Goal: Answer question/provide support

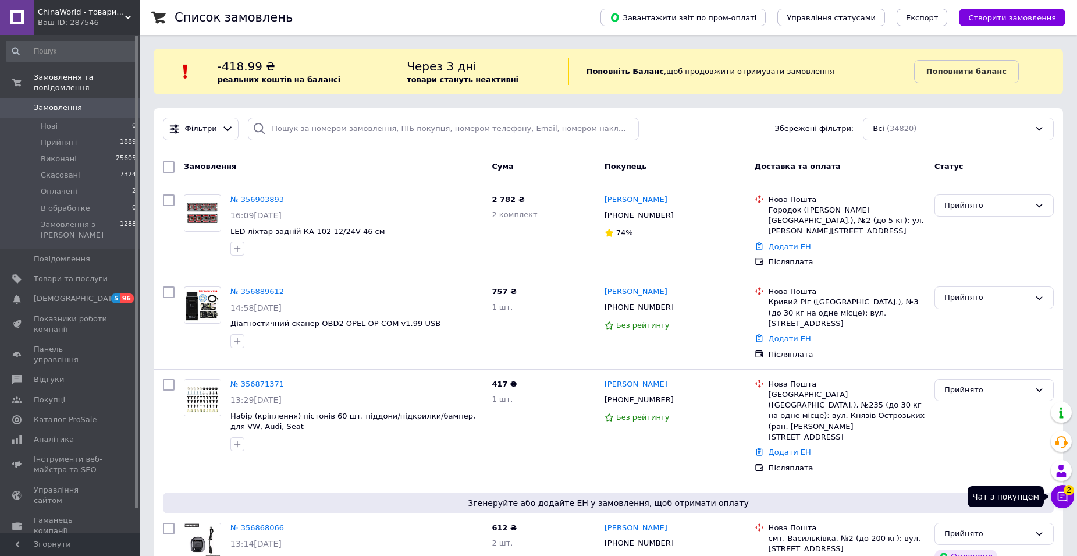
click at [1060, 495] on icon at bounding box center [1063, 497] width 10 height 10
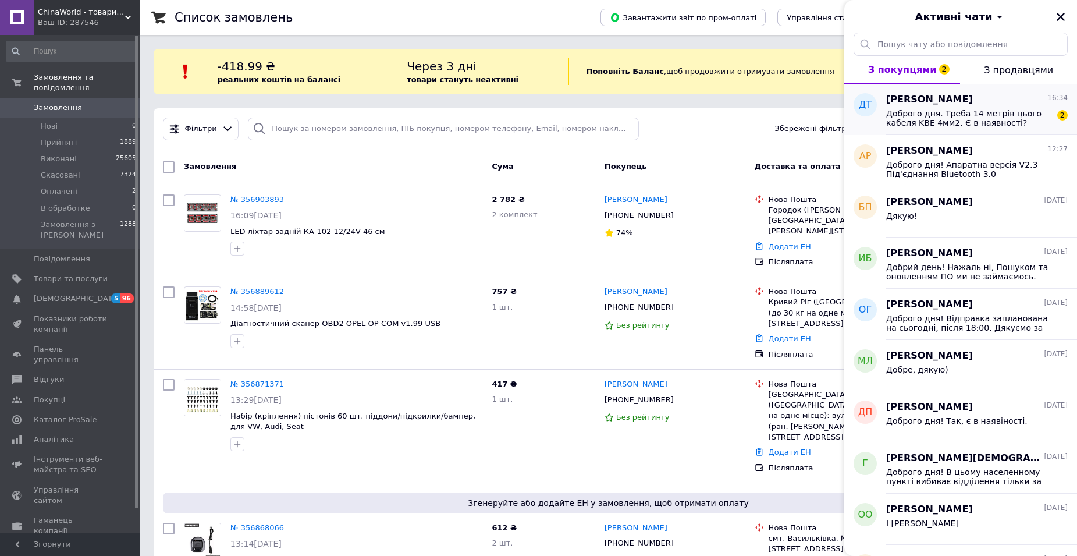
drag, startPoint x: 923, startPoint y: 121, endPoint x: 905, endPoint y: 114, distance: 19.3
click at [905, 114] on span "Доброго дня. Треба 14 метрів цього кабеля KBE 4мм2. Є в наявності?" at bounding box center [968, 118] width 165 height 19
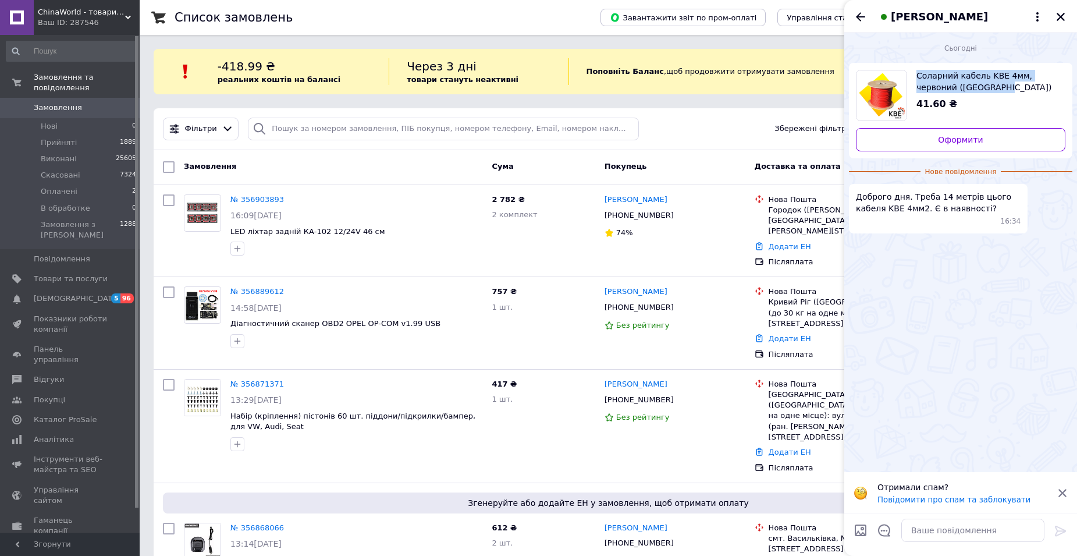
drag, startPoint x: 1017, startPoint y: 89, endPoint x: 925, endPoint y: 80, distance: 93.0
copy span "Соларний кабель KBE 4мм, червоний (Німеччина)"
click at [1010, 520] on textarea at bounding box center [972, 529] width 143 height 23
type textarea "Доброго дня! так, є в наявності"
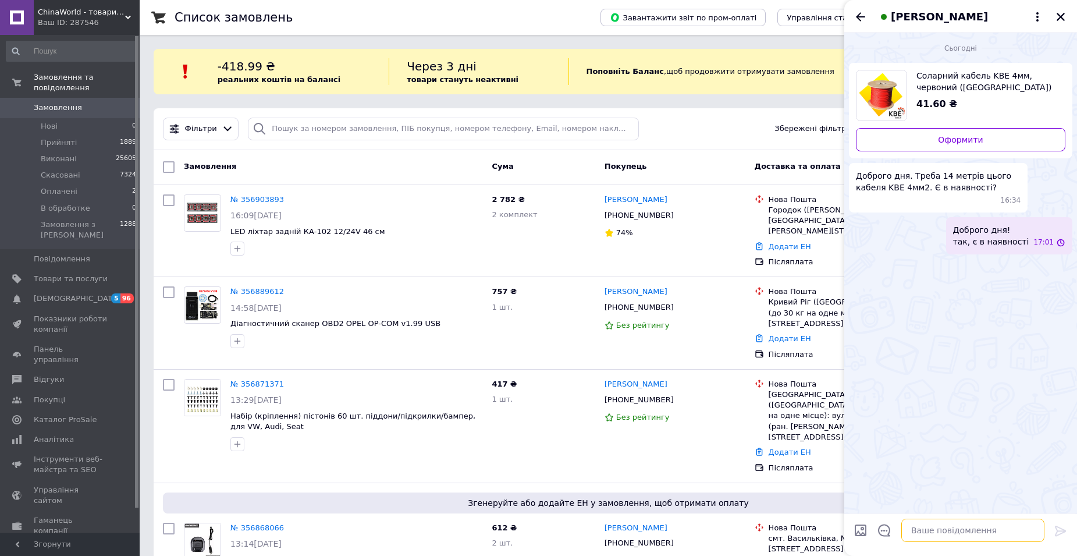
scroll to position [0, 0]
click at [1068, 8] on div "Денис Ткаліч" at bounding box center [960, 16] width 233 height 33
click at [1057, 17] on icon "Закрити" at bounding box center [1061, 17] width 10 height 10
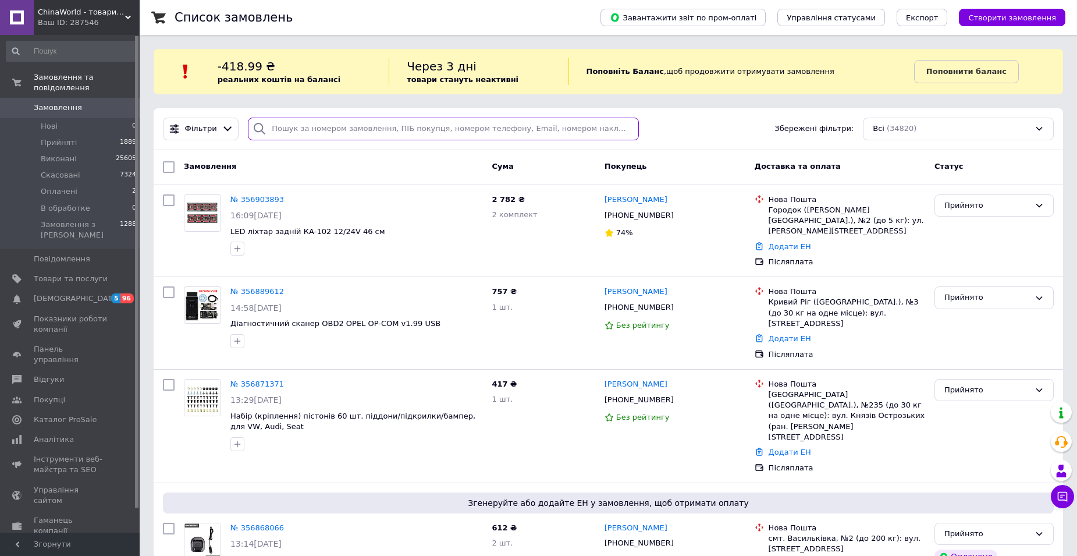
click at [324, 126] on input "search" at bounding box center [443, 129] width 391 height 23
paste input "356592515"
type input "356592515"
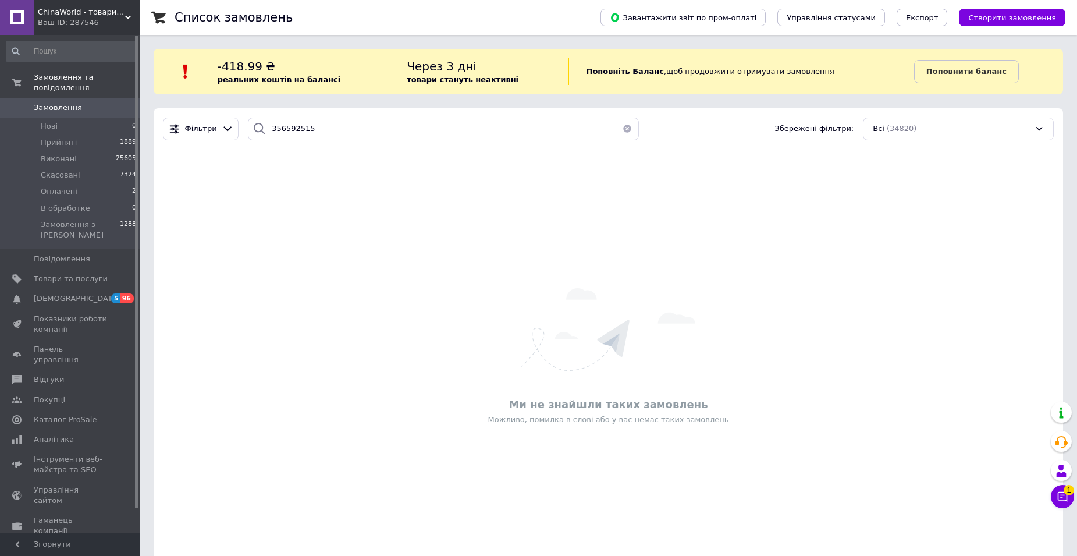
click at [74, 102] on span "Замовлення" at bounding box center [58, 107] width 48 height 10
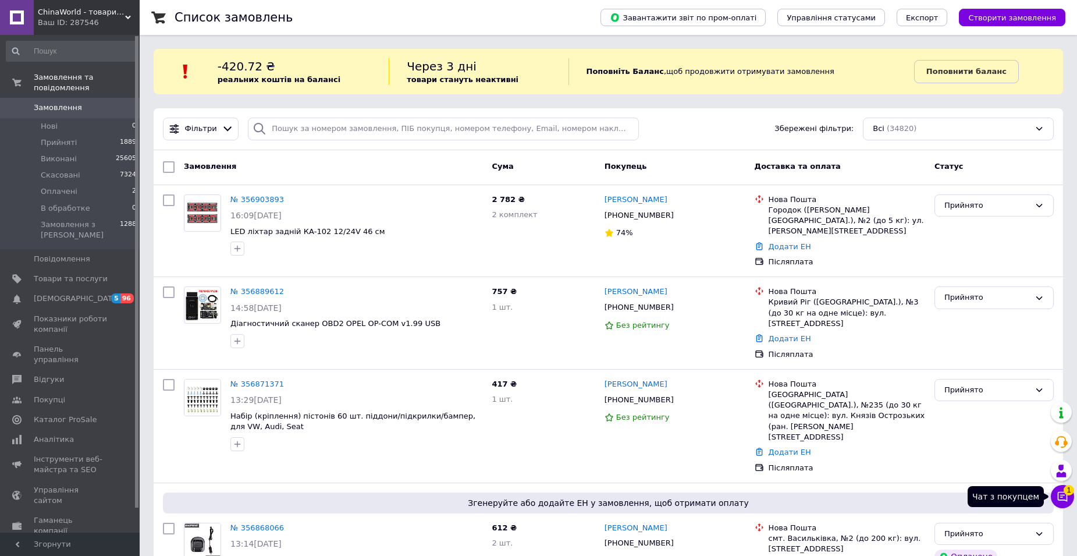
click at [1064, 499] on icon at bounding box center [1063, 497] width 12 height 12
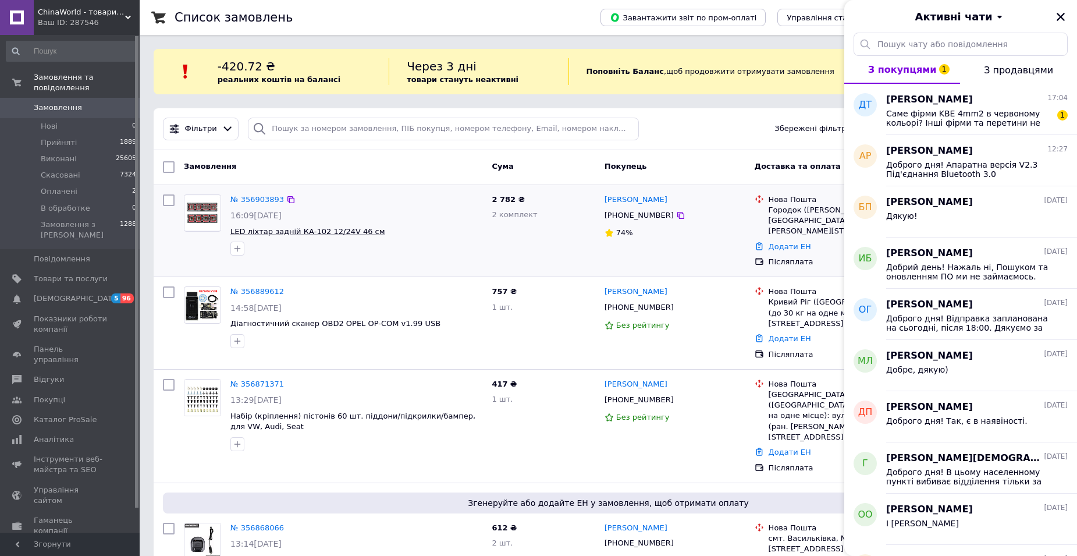
click at [287, 227] on span "LED ліхтар задній КА-102 12/24V 46 см" at bounding box center [307, 231] width 155 height 9
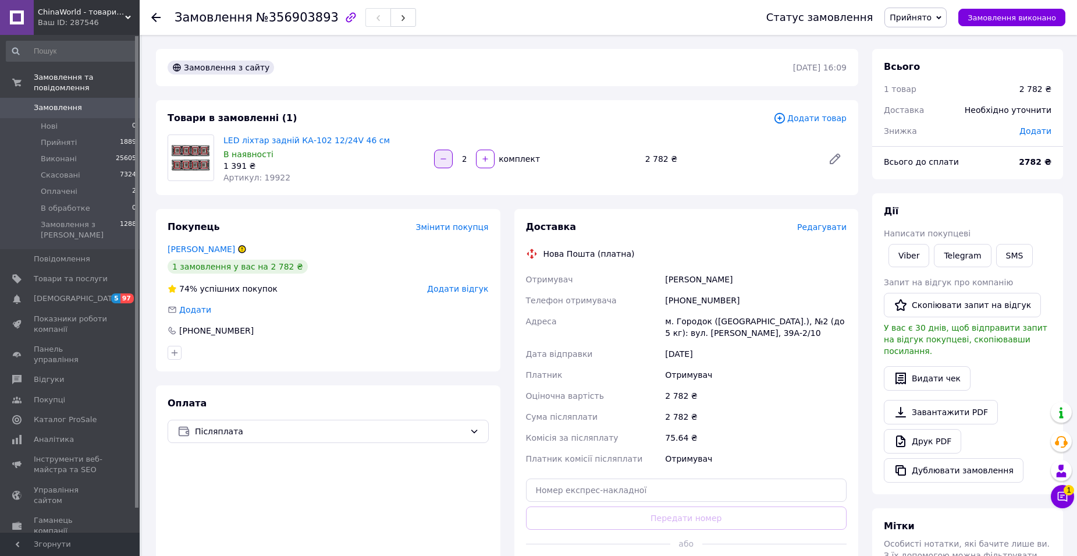
click at [452, 159] on button "button" at bounding box center [443, 159] width 19 height 19
type input "1"
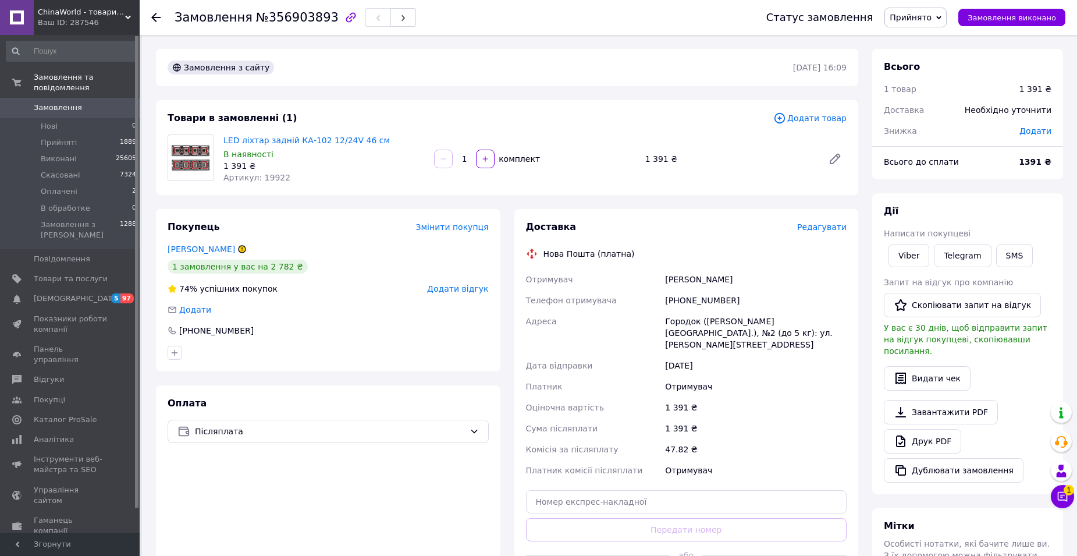
click at [45, 102] on span "Замовлення" at bounding box center [58, 107] width 48 height 10
